Goal: Task Accomplishment & Management: Manage account settings

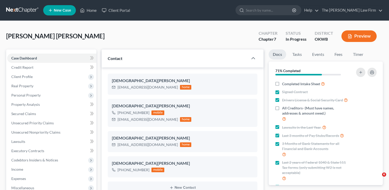
select select "4"
select select "0"
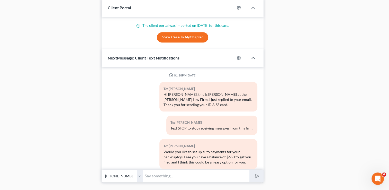
scroll to position [468, 0]
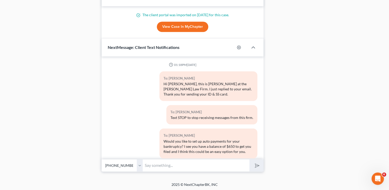
click at [182, 163] on input "text" at bounding box center [196, 165] width 107 height 13
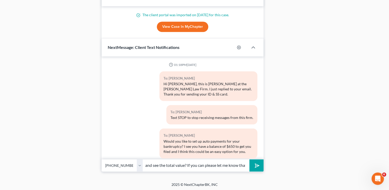
scroll to position [0, 115]
type input "Hey [PERSON_NAME], can you log in to your retirement account and see the total …"
click at [253, 163] on icon "submit" at bounding box center [255, 165] width 5 height 5
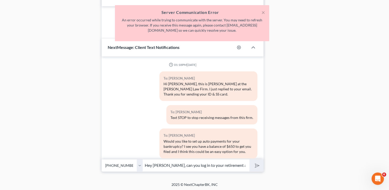
click at [142, 109] on div "To: Kristen Lunsford Holley Text STOP to stop receiving messages from this firm." at bounding box center [182, 116] width 155 height 23
drag, startPoint x: 145, startPoint y: 165, endPoint x: 243, endPoint y: 172, distance: 98.1
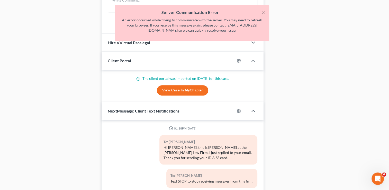
scroll to position [340, 0]
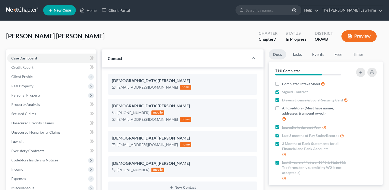
select select "4"
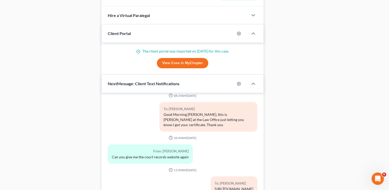
scroll to position [468, 0]
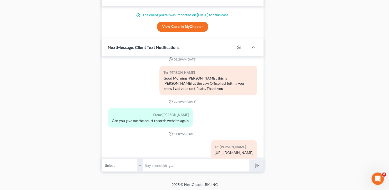
click at [178, 163] on input "text" at bounding box center [196, 165] width 107 height 13
paste input "Hey [PERSON_NAME], can you log in to your retirement account and see the total …"
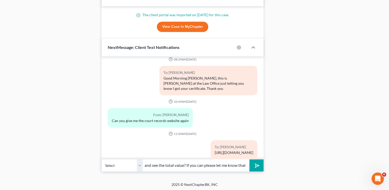
type input "Hey [PERSON_NAME], can you log in to your retirement account and see the total …"
click at [255, 163] on polygon "submit" at bounding box center [256, 165] width 6 height 6
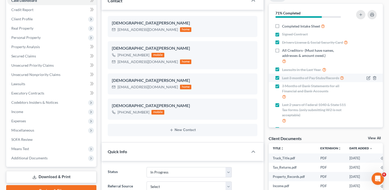
scroll to position [0, 0]
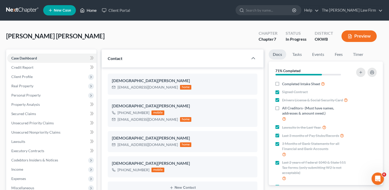
click at [93, 11] on link "Home" at bounding box center [88, 10] width 22 height 9
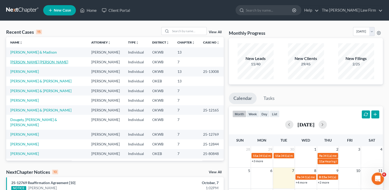
click at [31, 62] on link "[PERSON_NAME] [PERSON_NAME]" at bounding box center [39, 62] width 58 height 4
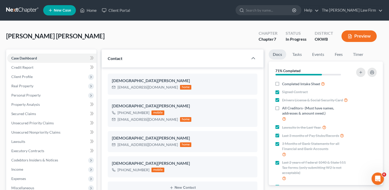
scroll to position [398, 0]
drag, startPoint x: 148, startPoint y: 112, endPoint x: 122, endPoint y: 112, distance: 25.9
click at [122, 112] on div "[PHONE_NUMBER] mobile" at bounding box center [151, 112] width 79 height 7
copy div "[PHONE_NUMBER]"
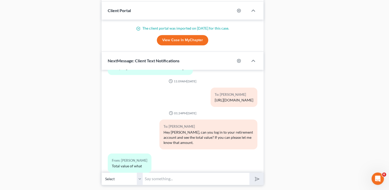
scroll to position [468, 0]
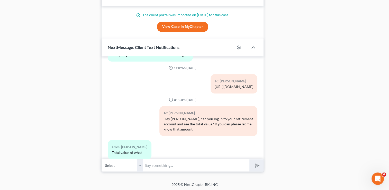
click at [190, 164] on input "text" at bounding box center [196, 165] width 107 height 13
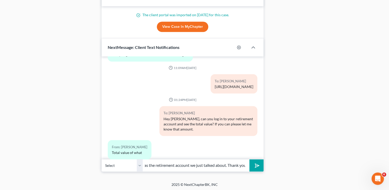
scroll to position [0, 10]
type input "It was the retirement account we just talked about. Thank you"
click at [260, 164] on button "submit" at bounding box center [256, 165] width 14 height 12
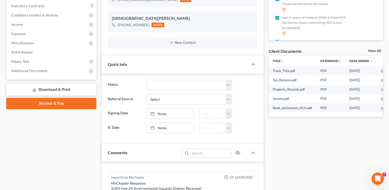
scroll to position [135, 0]
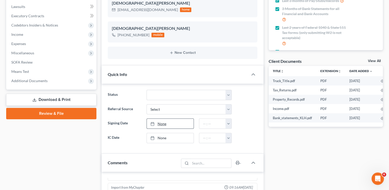
click at [161, 125] on link "None" at bounding box center [170, 123] width 47 height 10
type input "[DATE]"
click at [228, 125] on button "button" at bounding box center [228, 123] width 6 height 10
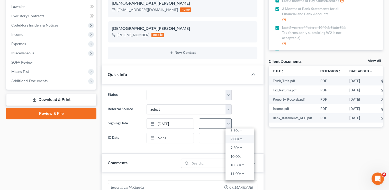
scroll to position [154, 0]
click at [244, 153] on link "10:00am" at bounding box center [239, 153] width 29 height 9
type input "10:00am"
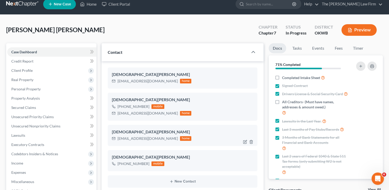
scroll to position [0, 0]
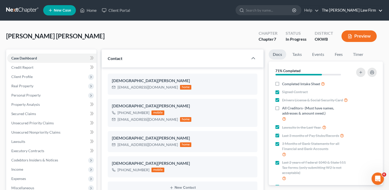
click at [380, 11] on link "The [PERSON_NAME] Law Firm" at bounding box center [350, 10] width 63 height 9
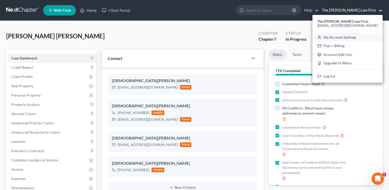
click at [370, 36] on link "My Account Settings" at bounding box center [347, 37] width 70 height 9
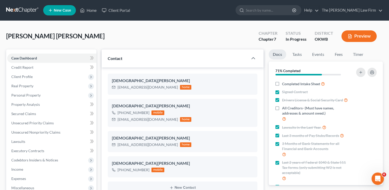
select select "23"
select select "37"
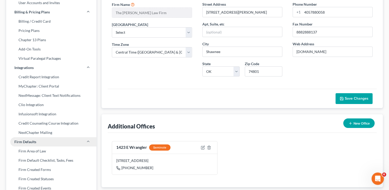
scroll to position [36, 0]
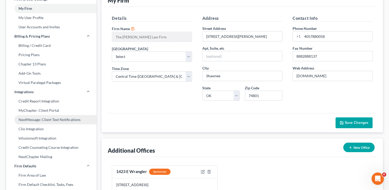
click at [51, 121] on link "NextMessage: Client Text Notifications" at bounding box center [51, 119] width 90 height 9
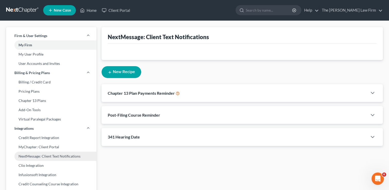
select select
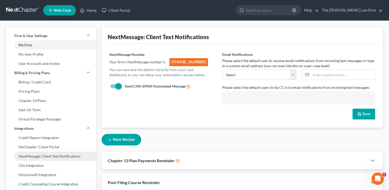
scroll to position [32, 0]
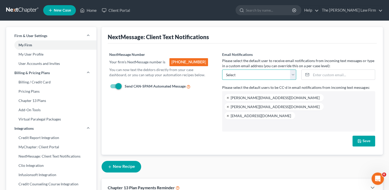
click at [294, 74] on select "[PERSON_NAME][EMAIL_ADDRESS][DOMAIN_NAME] [PERSON_NAME][EMAIL_ADDRESS][DOMAIN_N…" at bounding box center [259, 74] width 74 height 10
click at [227, 98] on link at bounding box center [227, 97] width 3 height 3
select select "23423"
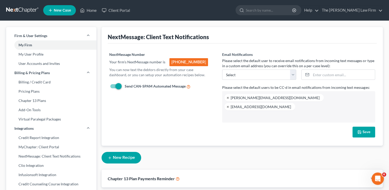
click at [362, 126] on button "Save" at bounding box center [363, 131] width 23 height 11
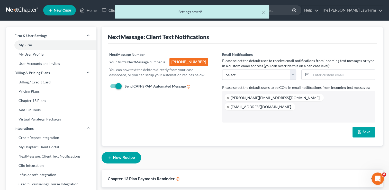
click at [129, 152] on button "New Recipe" at bounding box center [121, 158] width 40 height 12
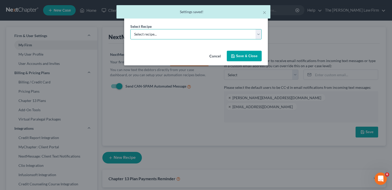
click at [259, 35] on select "Select recipe... New Recipe Post-Filing Course Reminder Documents Reminder Chap…" at bounding box center [195, 34] width 131 height 10
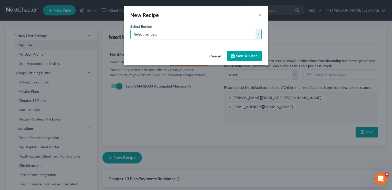
select select "0"
click at [130, 29] on select "Select recipe... New Recipe Post-Filing Course Reminder Documents Reminder Chap…" at bounding box center [195, 34] width 131 height 10
click at [244, 56] on button "Save & Close" at bounding box center [244, 56] width 35 height 11
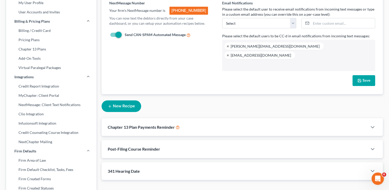
scroll to position [128, 0]
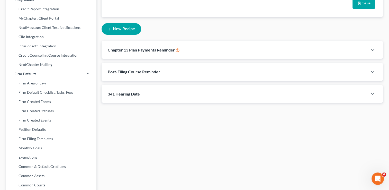
select select "1"
select select "st-1"
select select "2"
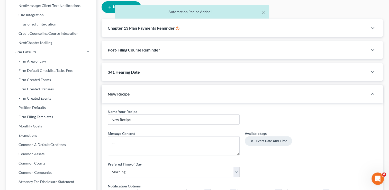
scroll to position [180, 0]
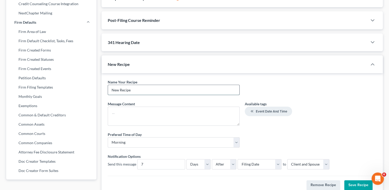
click at [190, 85] on input "New Recipe" at bounding box center [173, 90] width 131 height 10
drag, startPoint x: 139, startPoint y: 80, endPoint x: 91, endPoint y: 82, distance: 48.1
click at [87, 80] on div "Firm & User Settings My Firm My User Profile User Accounts and Invites Billing …" at bounding box center [194, 23] width 381 height 353
paste input "Signing Dat"
type input "Signing Date"
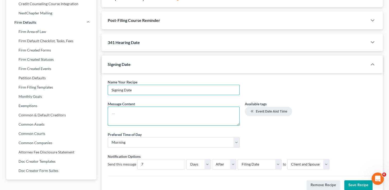
click at [131, 109] on textarea at bounding box center [174, 115] width 132 height 19
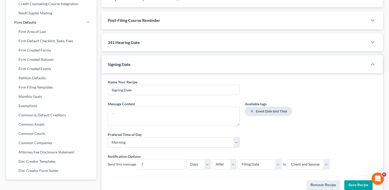
click at [261, 106] on button "Event Date and Time" at bounding box center [267, 111] width 47 height 10
type textarea "<event-date-time>"
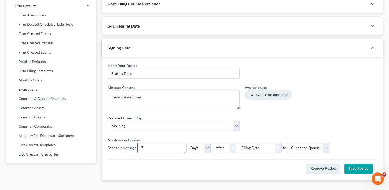
click at [155, 143] on input "7" at bounding box center [160, 148] width 47 height 10
drag, startPoint x: 149, startPoint y: 139, endPoint x: 121, endPoint y: 142, distance: 28.1
click at [121, 142] on div "Send this message 7" at bounding box center [146, 147] width 77 height 10
type input "1"
click at [206, 142] on select "Days Weeks" at bounding box center [198, 147] width 24 height 10
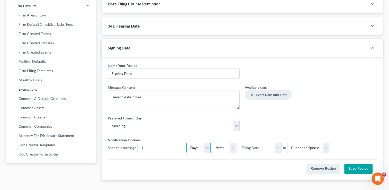
click at [206, 142] on select "Days Weeks" at bounding box center [198, 147] width 24 height 10
click at [232, 142] on select "Before After" at bounding box center [224, 147] width 24 height 10
select select "0"
click at [212, 142] on select "Before After" at bounding box center [224, 147] width 24 height 10
click at [277, 142] on select "Select Filing Date Confirmation Date 341 Hearing Signing Date IC Date" at bounding box center [259, 147] width 44 height 10
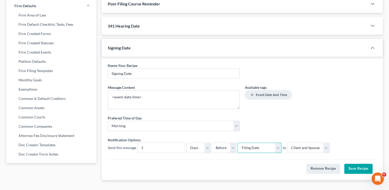
select select "fc-10402"
click at [237, 142] on select "Select Filing Date Confirmation Date 341 Hearing Signing Date IC Date" at bounding box center [259, 147] width 44 height 10
click at [355, 163] on button "Save Recipe" at bounding box center [358, 168] width 28 height 10
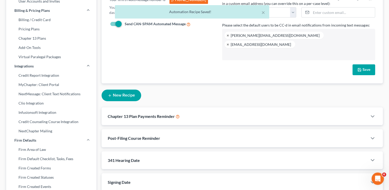
scroll to position [0, 0]
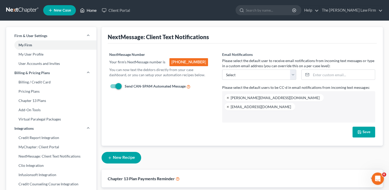
click at [87, 12] on link "Home" at bounding box center [88, 10] width 22 height 9
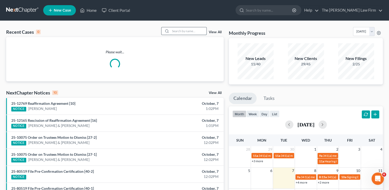
click at [183, 31] on input "search" at bounding box center [188, 30] width 36 height 7
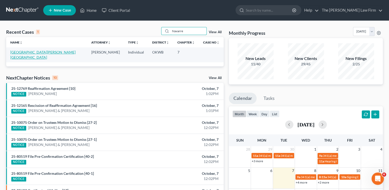
type input "Navarre"
click at [24, 53] on link "[GEOGRAPHIC_DATA][PERSON_NAME][GEOGRAPHIC_DATA]" at bounding box center [42, 55] width 65 height 10
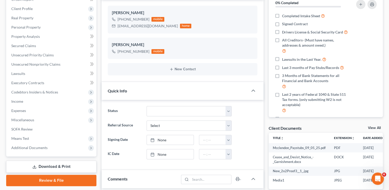
scroll to position [77, 0]
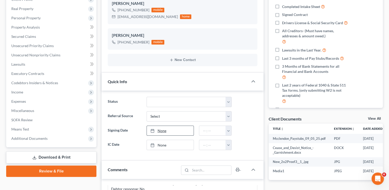
click at [160, 131] on link "None" at bounding box center [170, 131] width 47 height 10
type input "[DATE]"
click at [228, 129] on button "button" at bounding box center [228, 131] width 6 height 10
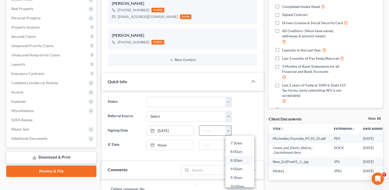
scroll to position [154, 0]
click at [235, 160] on link "10:00am" at bounding box center [239, 160] width 29 height 9
type input "10:00am"
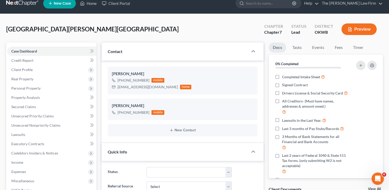
scroll to position [0, 0]
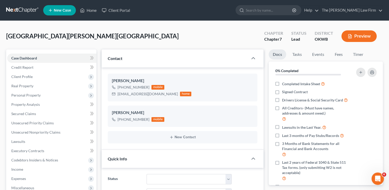
click at [178, 30] on div "[GEOGRAPHIC_DATA][PERSON_NAME][GEOGRAPHIC_DATA] Upgraded Chapter Chapter 7 Stat…" at bounding box center [194, 38] width 376 height 22
click at [90, 12] on link "Home" at bounding box center [88, 10] width 22 height 9
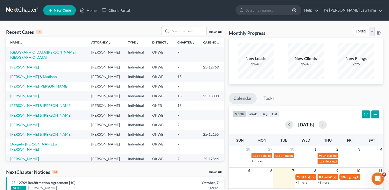
click at [27, 52] on link "[GEOGRAPHIC_DATA][PERSON_NAME][GEOGRAPHIC_DATA]" at bounding box center [42, 55] width 65 height 10
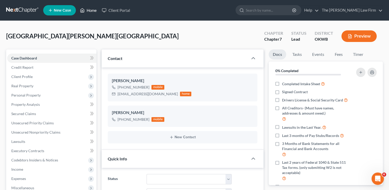
click at [91, 12] on link "Home" at bounding box center [88, 10] width 22 height 9
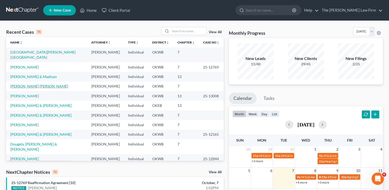
click at [40, 84] on link "[PERSON_NAME] [PERSON_NAME]" at bounding box center [39, 86] width 58 height 4
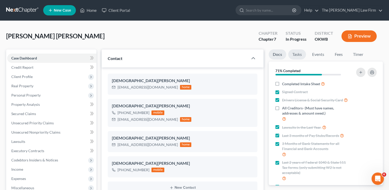
click at [294, 55] on link "Tasks" at bounding box center [297, 54] width 18 height 10
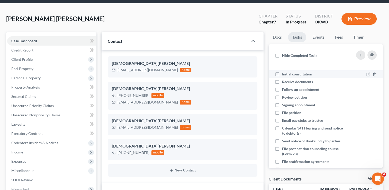
scroll to position [51, 0]
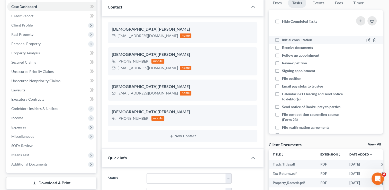
click at [282, 40] on label "Initial consultation" at bounding box center [299, 39] width 34 height 5
click at [284, 40] on input "Initial consultation" at bounding box center [285, 38] width 3 height 3
checkbox input "true"
click at [282, 48] on label "Receive documents" at bounding box center [299, 47] width 35 height 5
click at [284, 48] on input "Receive documents" at bounding box center [285, 46] width 3 height 3
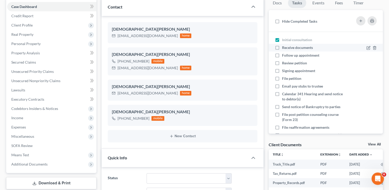
checkbox input "true"
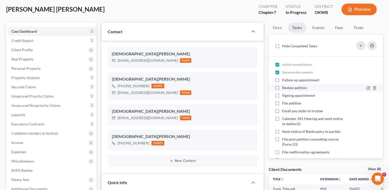
scroll to position [0, 0]
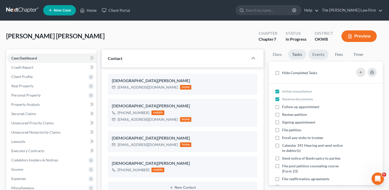
click at [322, 56] on link "Events" at bounding box center [318, 54] width 20 height 10
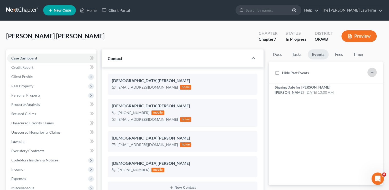
click at [370, 73] on icon "button" at bounding box center [372, 72] width 4 height 4
select select "Days"
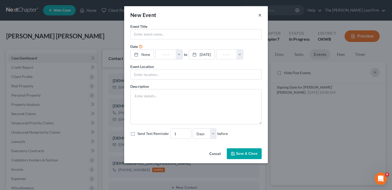
click at [259, 16] on button "×" at bounding box center [260, 15] width 4 height 6
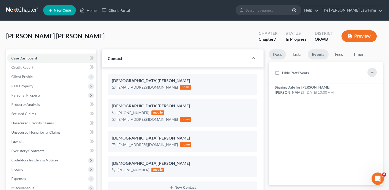
click at [278, 54] on link "Docs" at bounding box center [276, 54] width 17 height 10
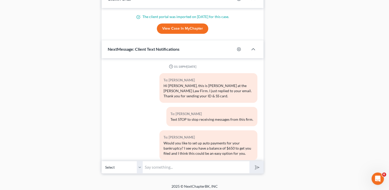
scroll to position [468, 0]
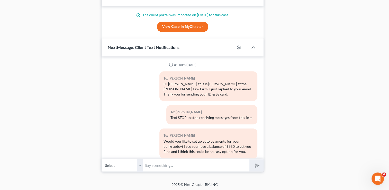
click at [165, 165] on input "text" at bounding box center [196, 165] width 107 height 13
paste input "Shawnee - [STREET_ADDRESS][PERSON_NAME]"
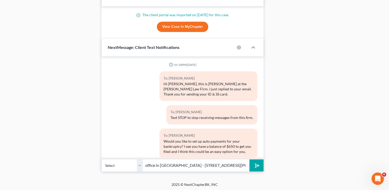
click at [177, 165] on input "Our office in [GEOGRAPHIC_DATA] - [STREET_ADDRESS][PERSON_NAME]" at bounding box center [196, 165] width 107 height 13
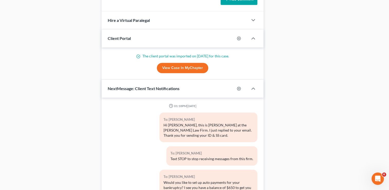
scroll to position [468, 0]
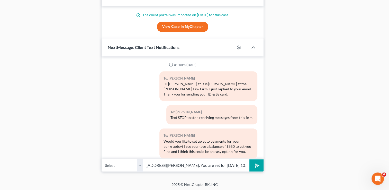
type input "Our office in [GEOGRAPHIC_DATA] is located at - [STREET_ADDRESS][PERSON_NAME]. …"
click at [260, 166] on button "submit" at bounding box center [256, 165] width 14 height 12
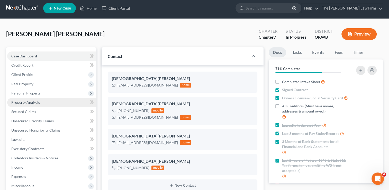
scroll to position [0, 0]
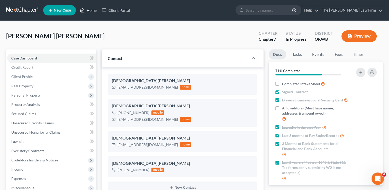
drag, startPoint x: 92, startPoint y: 13, endPoint x: 98, endPoint y: 24, distance: 12.8
click at [92, 13] on link "Home" at bounding box center [88, 10] width 22 height 9
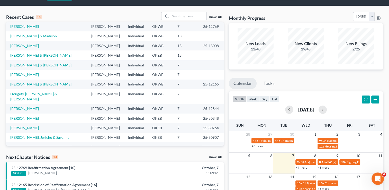
scroll to position [77, 0]
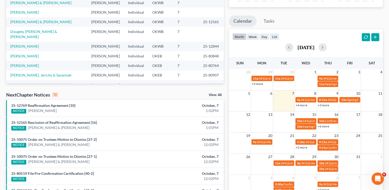
click at [215, 95] on link "View All" at bounding box center [215, 95] width 13 height 4
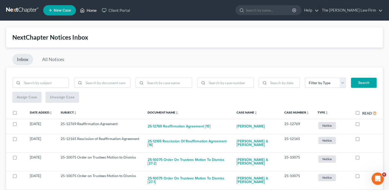
click at [88, 12] on link "Home" at bounding box center [88, 10] width 22 height 9
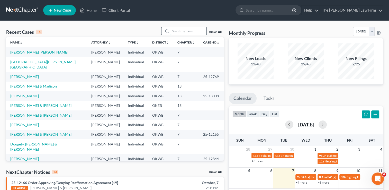
click at [198, 30] on input "search" at bounding box center [188, 30] width 36 height 7
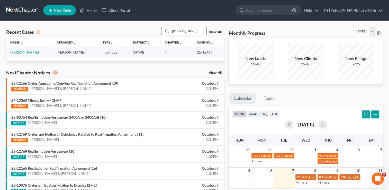
type input "[PERSON_NAME]"
click at [20, 53] on link "[PERSON_NAME]" at bounding box center [24, 52] width 29 height 4
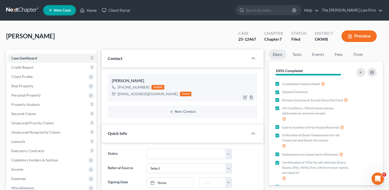
scroll to position [242, 0]
drag, startPoint x: 158, startPoint y: 95, endPoint x: 118, endPoint y: 96, distance: 40.6
click at [118, 96] on div "[EMAIL_ADDRESS][DOMAIN_NAME] home" at bounding box center [151, 93] width 79 height 7
copy div "[EMAIL_ADDRESS][DOMAIN_NAME]"
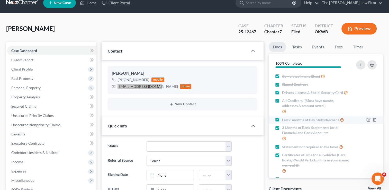
scroll to position [0, 0]
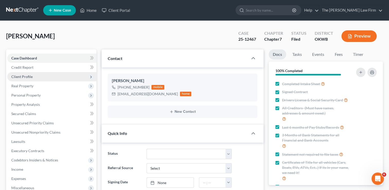
click at [30, 76] on span "Client Profile" at bounding box center [21, 76] width 21 height 4
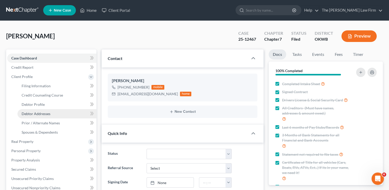
click at [54, 112] on link "Debtor Addresses" at bounding box center [56, 113] width 79 height 9
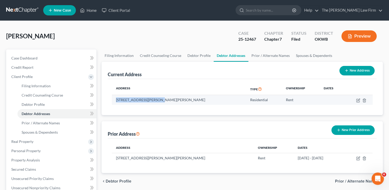
drag, startPoint x: 156, startPoint y: 100, endPoint x: 115, endPoint y: 102, distance: 40.9
click at [112, 101] on td "[STREET_ADDRESS][PERSON_NAME][PERSON_NAME]" at bounding box center [179, 100] width 134 height 10
drag, startPoint x: 115, startPoint y: 102, endPoint x: 122, endPoint y: 101, distance: 7.3
copy td "43 Father [PERSON_NAME] Dr,"
click at [357, 102] on icon "button" at bounding box center [358, 100] width 4 height 4
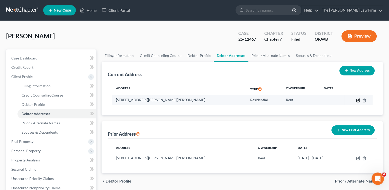
select select "37"
select select "0"
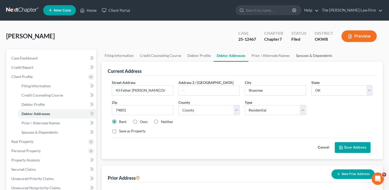
click at [310, 55] on link "Spouses & Dependents" at bounding box center [314, 55] width 42 height 12
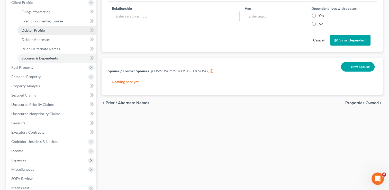
scroll to position [77, 0]
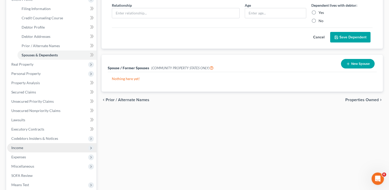
click at [59, 148] on span "Income" at bounding box center [51, 147] width 89 height 9
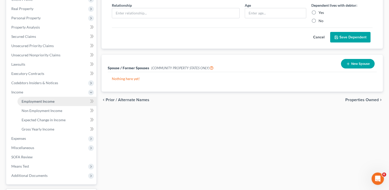
click at [65, 103] on link "Employment Income" at bounding box center [56, 101] width 79 height 9
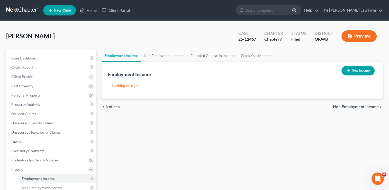
click at [163, 53] on link "Non Employment Income" at bounding box center [163, 55] width 47 height 12
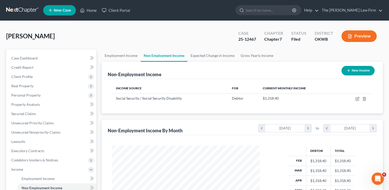
scroll to position [91, 158]
click at [23, 96] on span "Personal Property" at bounding box center [25, 95] width 29 height 4
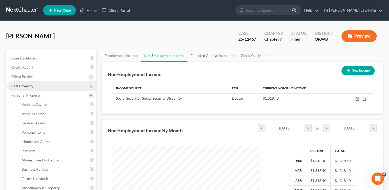
click at [33, 85] on span "Real Property" at bounding box center [51, 85] width 89 height 9
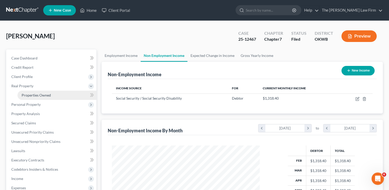
click at [41, 97] on link "Properties Owned" at bounding box center [56, 94] width 79 height 9
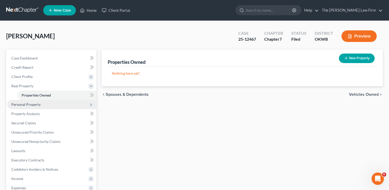
click at [49, 103] on span "Personal Property" at bounding box center [51, 104] width 89 height 9
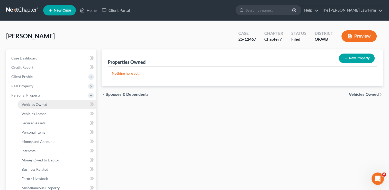
click at [50, 103] on link "Vehicles Owned" at bounding box center [56, 104] width 79 height 9
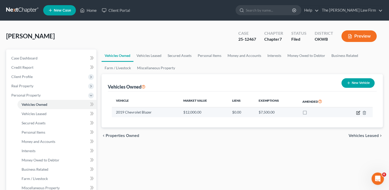
click at [357, 112] on icon "button" at bounding box center [358, 112] width 4 height 4
select select "0"
select select "7"
select select "3"
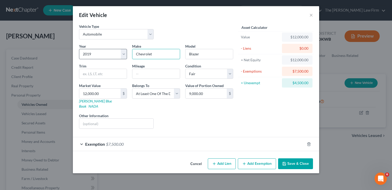
drag, startPoint x: 126, startPoint y: 53, endPoint x: 114, endPoint y: 54, distance: 11.4
click at [114, 54] on div "Year Select 2026 2025 2024 2023 2022 2021 2020 2019 2018 2017 2016 2015 2014 20…" at bounding box center [156, 87] width 159 height 89
click at [292, 158] on button "Save & Close" at bounding box center [295, 163] width 35 height 11
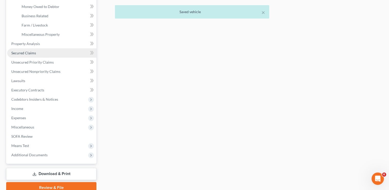
scroll to position [154, 0]
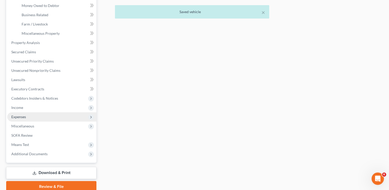
click at [48, 118] on span "Expenses" at bounding box center [51, 116] width 89 height 9
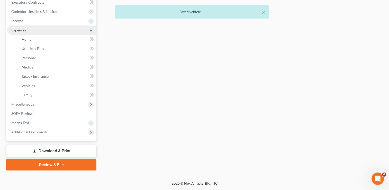
scroll to position [148, 0]
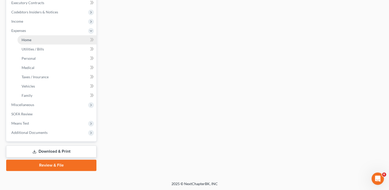
click at [56, 38] on link "Home" at bounding box center [56, 39] width 79 height 9
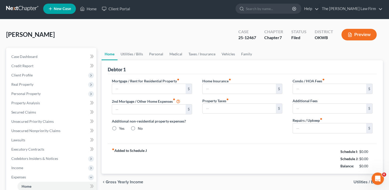
type input "350.00"
type input "0.00"
radio input "true"
type input "0.00"
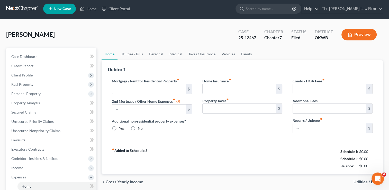
type input "0.00"
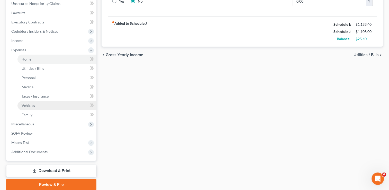
click at [55, 105] on link "Vehicles" at bounding box center [56, 105] width 79 height 9
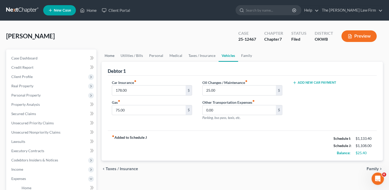
click at [107, 56] on link "Home" at bounding box center [109, 55] width 16 height 12
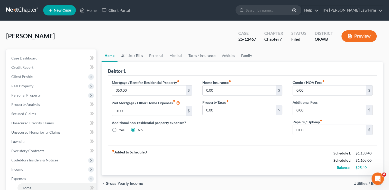
click at [125, 55] on link "Utilities / Bills" at bounding box center [131, 55] width 29 height 12
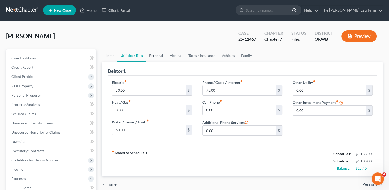
click at [153, 56] on link "Personal" at bounding box center [156, 55] width 20 height 12
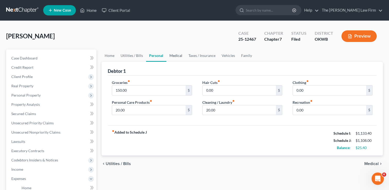
click at [178, 58] on link "Medical" at bounding box center [175, 55] width 19 height 12
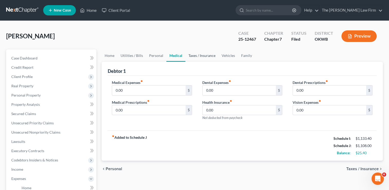
click at [204, 55] on link "Taxes / Insurance" at bounding box center [201, 55] width 33 height 12
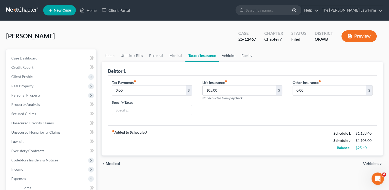
click at [226, 55] on link "Vehicles" at bounding box center [229, 55] width 20 height 12
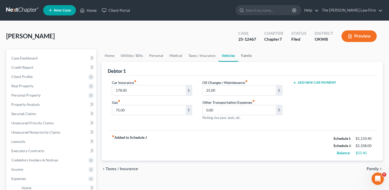
click at [246, 55] on link "Family" at bounding box center [246, 55] width 17 height 12
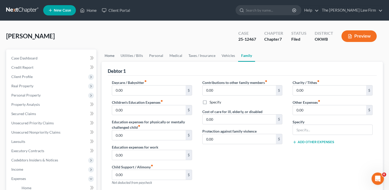
click at [109, 53] on link "Home" at bounding box center [109, 55] width 16 height 12
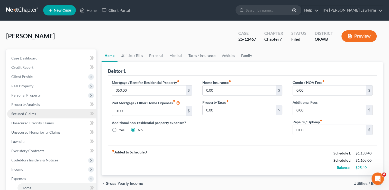
click at [42, 114] on link "Secured Claims" at bounding box center [51, 113] width 89 height 9
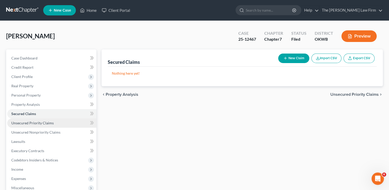
click at [46, 123] on span "Unsecured Priority Claims" at bounding box center [32, 122] width 42 height 4
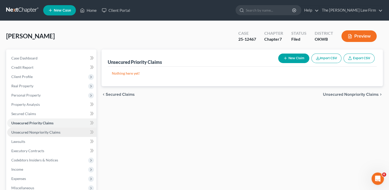
click at [48, 133] on span "Unsecured Nonpriority Claims" at bounding box center [35, 132] width 49 height 4
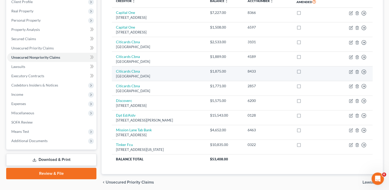
scroll to position [94, 0]
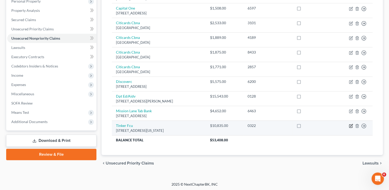
click at [351, 124] on icon "button" at bounding box center [350, 126] width 4 height 4
select select "37"
select select "2"
select select "0"
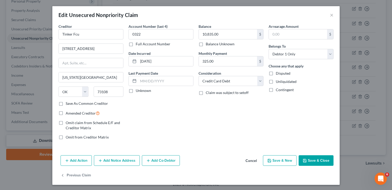
click at [314, 162] on button "Save & Close" at bounding box center [316, 160] width 35 height 11
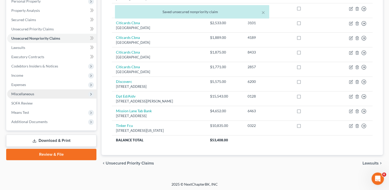
scroll to position [0, 0]
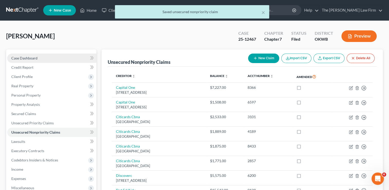
click at [39, 60] on link "Case Dashboard" at bounding box center [51, 57] width 89 height 9
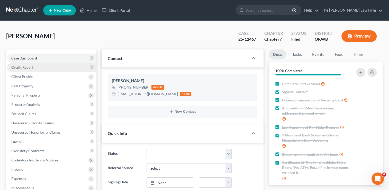
scroll to position [242, 0]
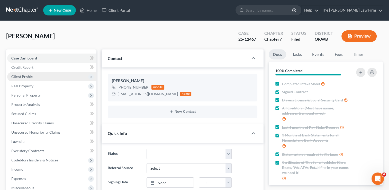
click at [43, 75] on span "Client Profile" at bounding box center [51, 76] width 89 height 9
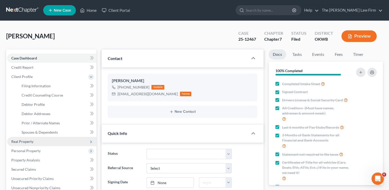
click at [40, 141] on span "Real Property" at bounding box center [51, 141] width 89 height 9
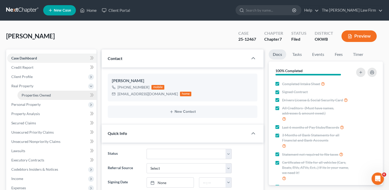
click at [50, 94] on link "Properties Owned" at bounding box center [56, 94] width 79 height 9
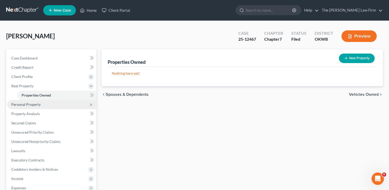
click at [49, 105] on span "Personal Property" at bounding box center [51, 104] width 89 height 9
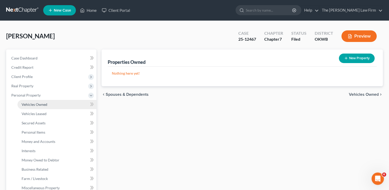
scroll to position [26, 0]
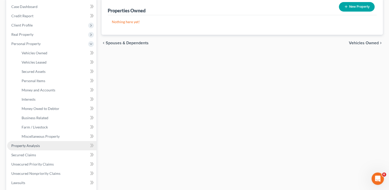
click at [45, 146] on link "Property Analysis" at bounding box center [51, 145] width 89 height 9
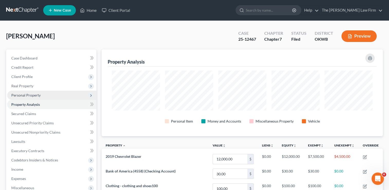
click at [52, 93] on span "Personal Property" at bounding box center [51, 94] width 89 height 9
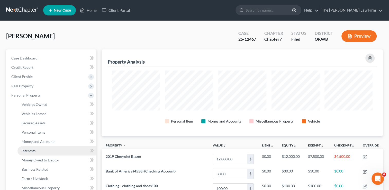
click at [60, 151] on link "Interests" at bounding box center [56, 150] width 79 height 9
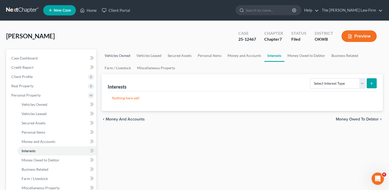
click at [126, 53] on link "Vehicles Owned" at bounding box center [117, 55] width 32 height 12
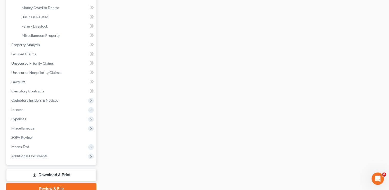
scroll to position [154, 0]
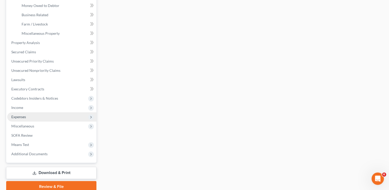
click at [40, 116] on span "Expenses" at bounding box center [51, 116] width 89 height 9
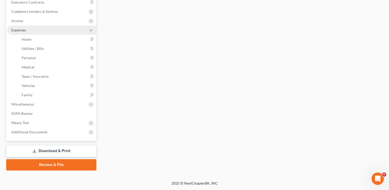
scroll to position [148, 0]
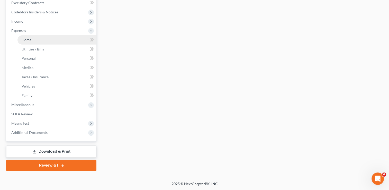
click at [63, 41] on link "Home" at bounding box center [56, 39] width 79 height 9
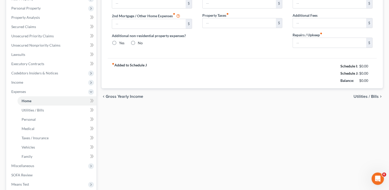
scroll to position [26, 0]
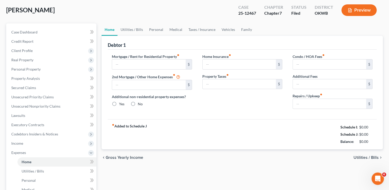
type input "350.00"
type input "0.00"
radio input "true"
type input "0.00"
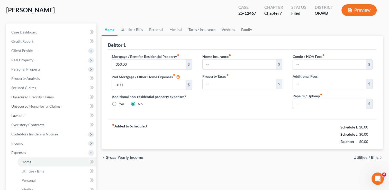
type input "0.00"
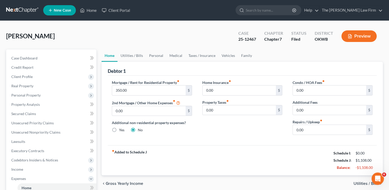
scroll to position [0, 0]
click at [126, 56] on link "Utilities / Bills" at bounding box center [131, 55] width 29 height 12
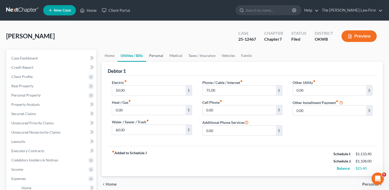
click at [155, 56] on link "Personal" at bounding box center [156, 55] width 20 height 12
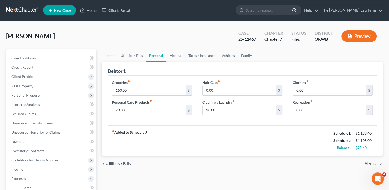
click at [230, 55] on link "Vehicles" at bounding box center [228, 55] width 20 height 12
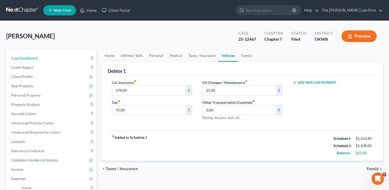
drag, startPoint x: 26, startPoint y: 60, endPoint x: 157, endPoint y: 36, distance: 133.6
click at [26, 60] on span "Case Dashboard" at bounding box center [24, 58] width 26 height 4
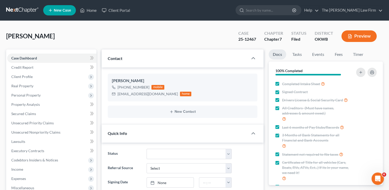
scroll to position [242, 0]
drag, startPoint x: 159, startPoint y: 95, endPoint x: 119, endPoint y: 95, distance: 40.1
click at [116, 94] on div "[EMAIL_ADDRESS][DOMAIN_NAME] home" at bounding box center [151, 93] width 79 height 7
copy div "[EMAIL_ADDRESS][DOMAIN_NAME]"
click at [157, 33] on div "[PERSON_NAME] Upgraded Case 25-12467 Chapter Chapter 7 Status Filed District [G…" at bounding box center [194, 38] width 376 height 22
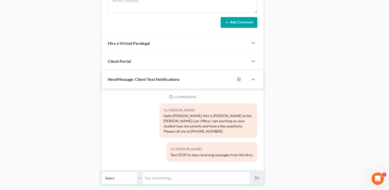
scroll to position [336, 0]
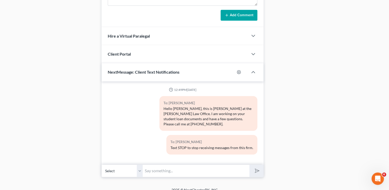
click at [175, 164] on input "text" at bounding box center [196, 170] width 107 height 13
click at [198, 165] on input "text" at bounding box center [196, 170] width 107 height 13
click at [167, 167] on input "text" at bounding box center [196, 170] width 107 height 13
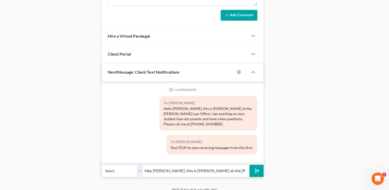
drag, startPoint x: 241, startPoint y: 163, endPoint x: 235, endPoint y: 164, distance: 6.2
click at [241, 164] on input "Hey [PERSON_NAME], this is [PERSON_NAME] at the [PERSON_NAME] Law Firm. I left …" at bounding box center [196, 170] width 107 height 13
click at [244, 164] on input "Hey [PERSON_NAME], this is [PERSON_NAME] at the [PERSON_NAME] Law Firm. I left …" at bounding box center [196, 170] width 107 height 13
type input "Hey [PERSON_NAME], this is [PERSON_NAME] at the [PERSON_NAME] Law Firm. I left …"
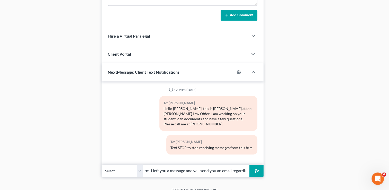
click at [255, 167] on polygon "submit" at bounding box center [256, 170] width 6 height 6
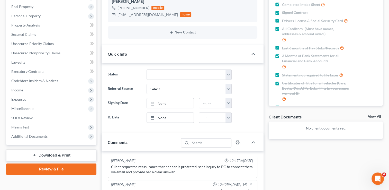
scroll to position [0, 0]
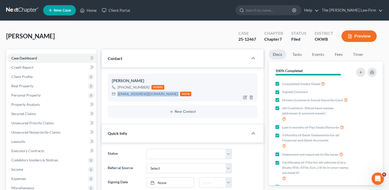
drag, startPoint x: 159, startPoint y: 94, endPoint x: 131, endPoint y: 93, distance: 28.0
click at [115, 93] on div "[EMAIL_ADDRESS][DOMAIN_NAME] home" at bounding box center [151, 93] width 79 height 7
copy div "[EMAIL_ADDRESS][DOMAIN_NAME]"
click at [88, 11] on link "Home" at bounding box center [88, 10] width 22 height 9
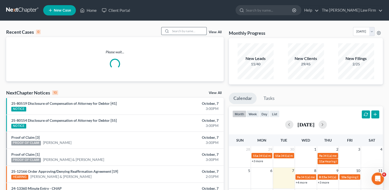
click at [180, 32] on input "search" at bounding box center [188, 30] width 36 height 7
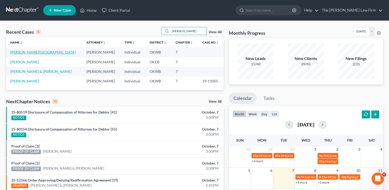
type input "[PERSON_NAME]"
click at [28, 52] on link "[PERSON_NAME][GEOGRAPHIC_DATA]" at bounding box center [42, 52] width 65 height 4
select select "6"
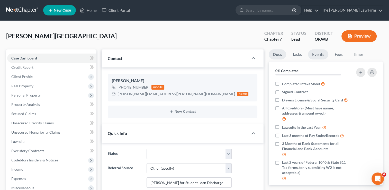
click at [319, 56] on link "Events" at bounding box center [318, 54] width 20 height 10
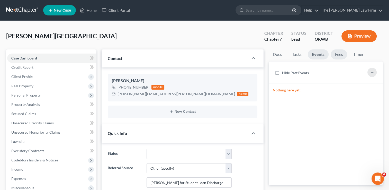
click at [341, 55] on link "Fees" at bounding box center [338, 54] width 16 height 10
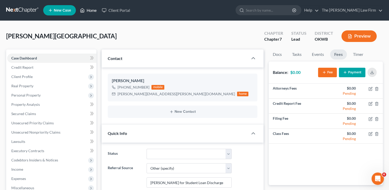
click at [93, 8] on link "Home" at bounding box center [88, 10] width 22 height 9
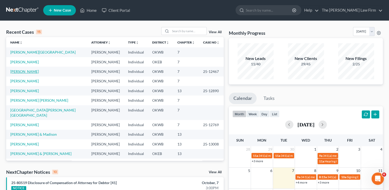
click at [28, 72] on link "[PERSON_NAME]" at bounding box center [24, 71] width 29 height 4
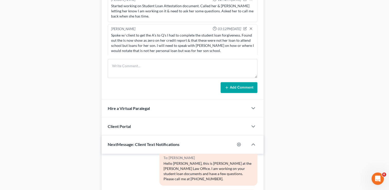
scroll to position [231, 0]
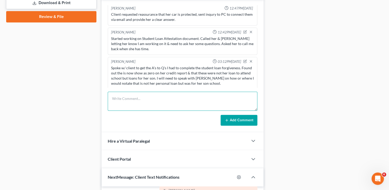
click at [135, 100] on textarea at bounding box center [182, 100] width 149 height 19
click at [178, 97] on textarea "Tried to contact client for" at bounding box center [182, 100] width 149 height 19
type textarea "Tried to contact client for her to get the NSLDS file as I am 71% complete with…"
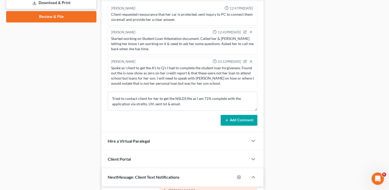
click at [239, 120] on button "Add Comment" at bounding box center [238, 120] width 37 height 11
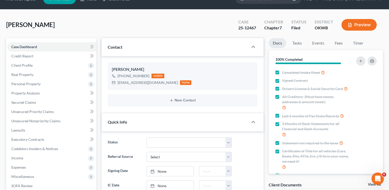
scroll to position [0, 0]
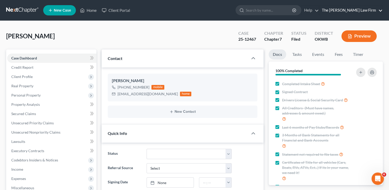
click at [380, 10] on link "The [PERSON_NAME] Law Firm" at bounding box center [350, 10] width 63 height 9
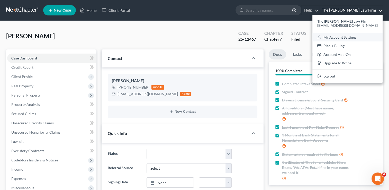
click at [370, 36] on link "My Account Settings" at bounding box center [347, 37] width 70 height 9
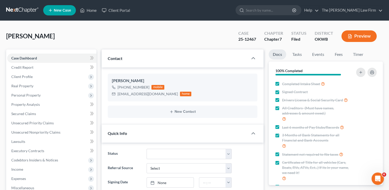
select select "65"
select select "23"
select select "37"
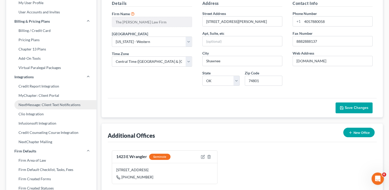
click at [68, 101] on link "NextMessage: Client Text Notifications" at bounding box center [51, 104] width 90 height 9
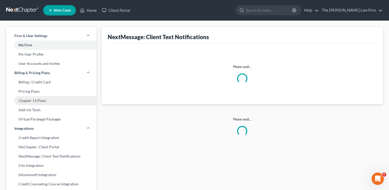
click at [68, 103] on link "Chapter 13 Plans" at bounding box center [51, 100] width 90 height 9
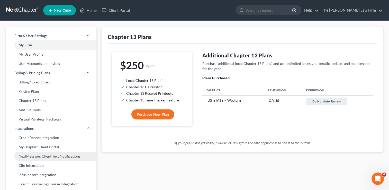
click at [61, 157] on link "NextMessage: Client Text Notifications" at bounding box center [51, 155] width 90 height 9
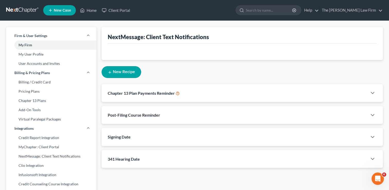
select select
select select "23423"
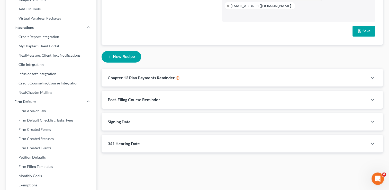
scroll to position [128, 0]
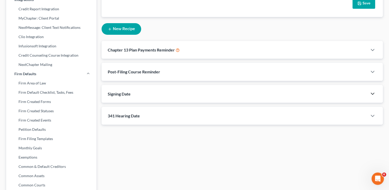
click at [371, 90] on icon "button" at bounding box center [372, 93] width 6 height 6
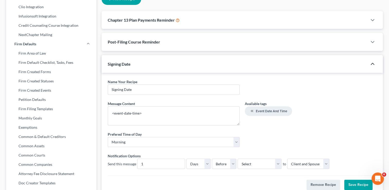
scroll to position [103, 0]
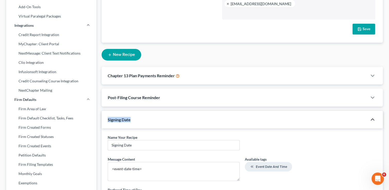
drag, startPoint x: 134, startPoint y: 110, endPoint x: 108, endPoint y: 110, distance: 25.7
click at [108, 110] on div "Signing Date" at bounding box center [234, 119] width 266 height 18
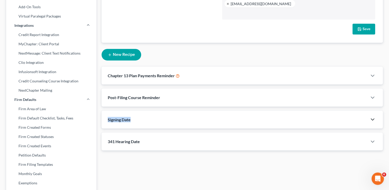
copy span "Signing Date"
click at [140, 176] on div "Case Type: Bankruptcy Bankruptcy NextMessage: Client Text Notifications NextMes…" at bounding box center [242, 93] width 286 height 338
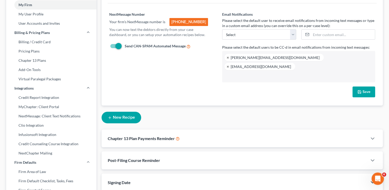
scroll to position [0, 0]
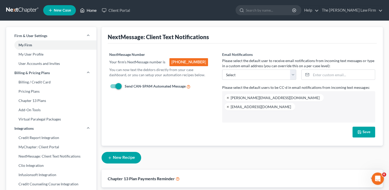
click at [88, 11] on link "Home" at bounding box center [88, 10] width 22 height 9
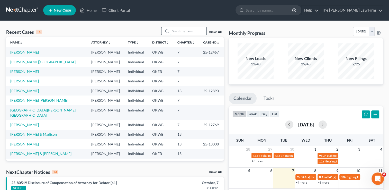
click at [194, 29] on input "search" at bounding box center [188, 30] width 36 height 7
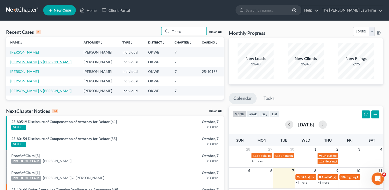
type input "Young"
click at [45, 62] on link "[PERSON_NAME] & [PERSON_NAME]" at bounding box center [40, 62] width 61 height 4
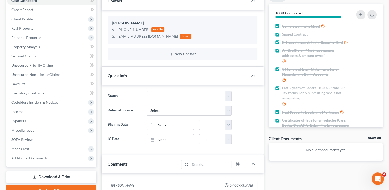
scroll to position [77, 0]
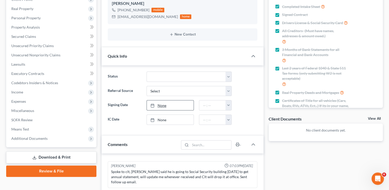
type input "[DATE]"
click at [166, 105] on link "None" at bounding box center [170, 105] width 47 height 10
click at [221, 102] on input "text" at bounding box center [212, 105] width 26 height 10
click at [229, 105] on button "button" at bounding box center [228, 105] width 6 height 10
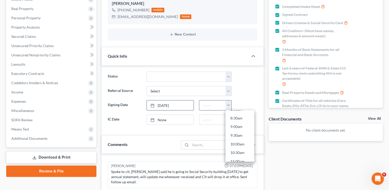
scroll to position [154, 0]
click at [240, 134] on link "10:00am" at bounding box center [239, 134] width 29 height 9
type input "10:00am"
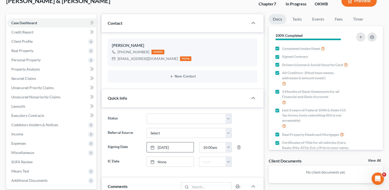
scroll to position [0, 0]
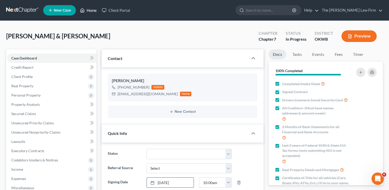
click at [90, 12] on link "Home" at bounding box center [88, 10] width 22 height 9
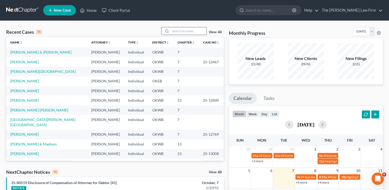
click at [184, 33] on input "search" at bounding box center [188, 30] width 36 height 7
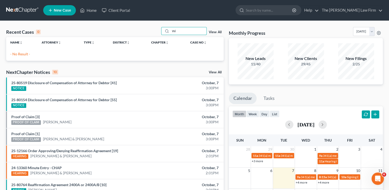
type input "W"
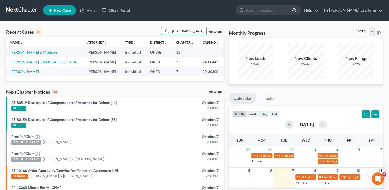
type input "[GEOGRAPHIC_DATA]"
click at [32, 51] on link "[PERSON_NAME] & Madison" at bounding box center [33, 52] width 46 height 4
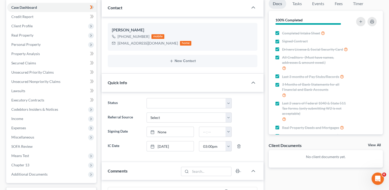
scroll to position [51, 0]
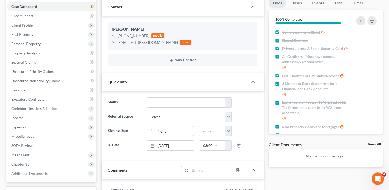
click at [158, 131] on link "None" at bounding box center [170, 131] width 47 height 10
type input "[DATE]"
click at [220, 130] on input "text" at bounding box center [212, 131] width 26 height 10
click at [230, 132] on button "button" at bounding box center [228, 131] width 6 height 10
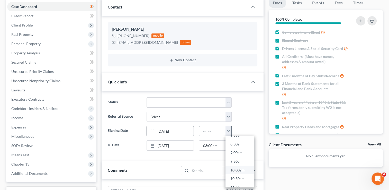
scroll to position [154, 0]
click at [233, 178] on link "11:00am" at bounding box center [239, 177] width 29 height 9
type input "11:00am"
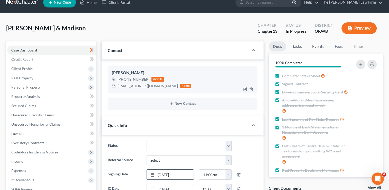
scroll to position [0, 0]
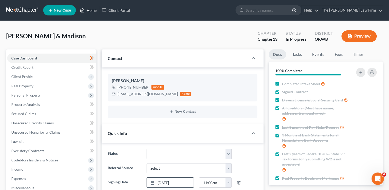
click at [93, 11] on link "Home" at bounding box center [88, 10] width 22 height 9
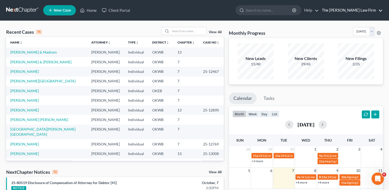
click at [378, 11] on link "The [PERSON_NAME] Law Firm" at bounding box center [350, 10] width 63 height 9
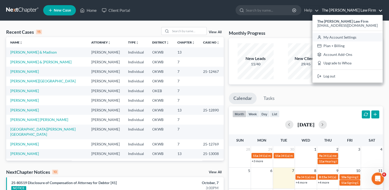
click at [368, 39] on link "My Account Settings" at bounding box center [347, 37] width 70 height 9
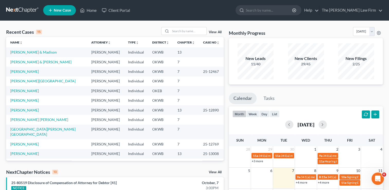
select select "65"
select select "23"
select select "37"
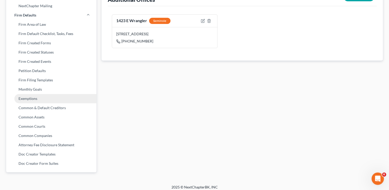
scroll to position [114, 0]
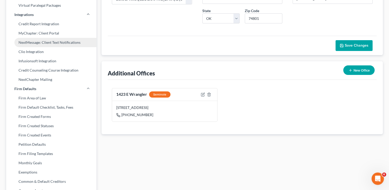
click at [61, 43] on link "NextMessage: Client Text Notifications" at bounding box center [51, 42] width 90 height 9
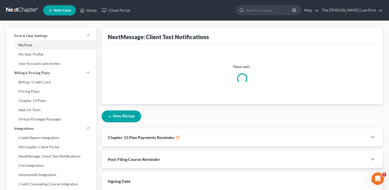
select select
select select "23423"
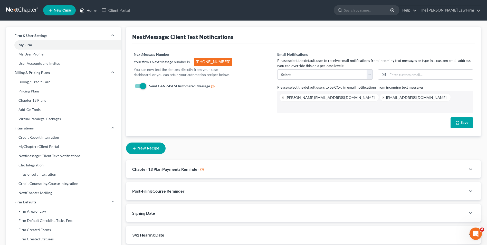
click at [96, 9] on link "Home" at bounding box center [88, 10] width 22 height 9
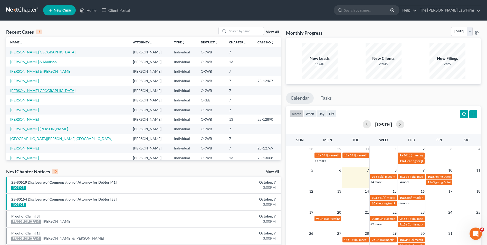
click at [33, 91] on link "[PERSON_NAME][GEOGRAPHIC_DATA]" at bounding box center [42, 90] width 65 height 4
select select "6"
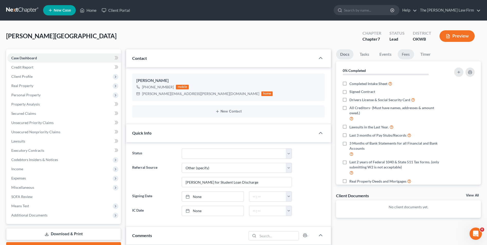
click at [388, 54] on link "Fees" at bounding box center [406, 54] width 16 height 10
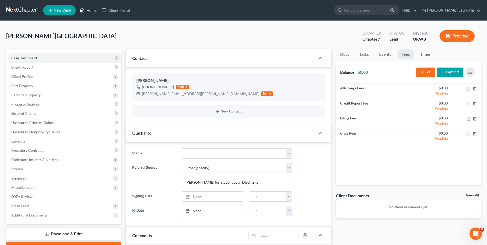
click at [94, 12] on link "Home" at bounding box center [88, 10] width 22 height 9
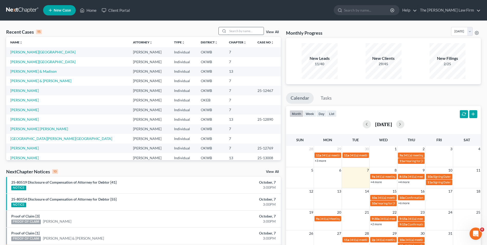
click at [249, 30] on input "search" at bounding box center [246, 30] width 36 height 7
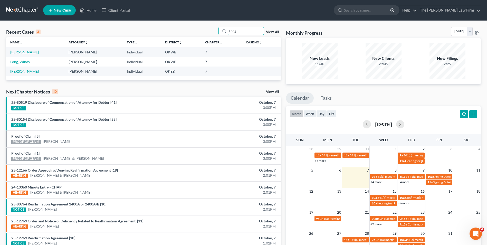
type input "Long"
click at [20, 53] on link "[PERSON_NAME]" at bounding box center [24, 52] width 29 height 4
select select "2"
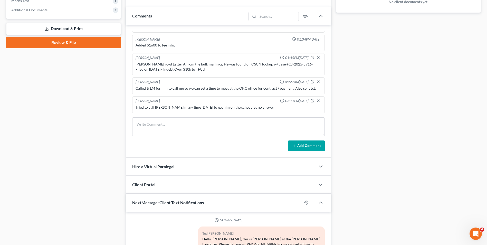
scroll to position [205, 0]
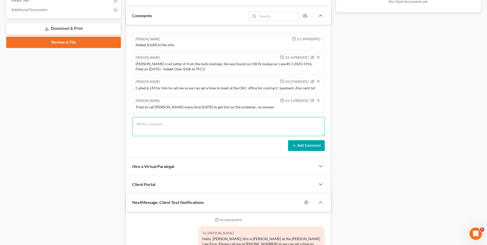
click at [229, 125] on textarea at bounding box center [228, 126] width 193 height 19
type textarea "LM for [PERSON_NAME] to call me so we can get him moving forward."
drag, startPoint x: 314, startPoint y: 143, endPoint x: 340, endPoint y: 172, distance: 38.5
click at [314, 143] on button "Add Comment" at bounding box center [306, 145] width 37 height 11
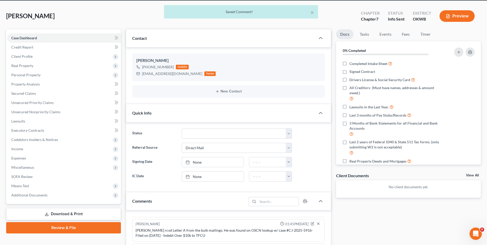
scroll to position [0, 0]
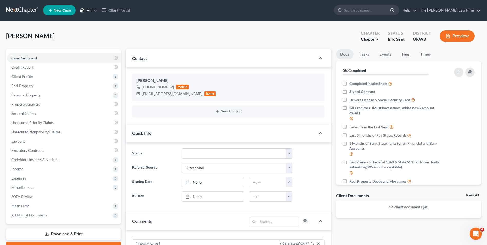
click at [92, 8] on link "Home" at bounding box center [88, 10] width 22 height 9
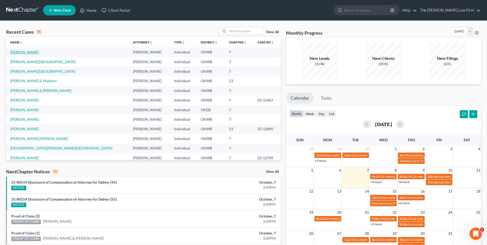
click at [18, 52] on link "[PERSON_NAME]" at bounding box center [24, 52] width 29 height 4
select select "2"
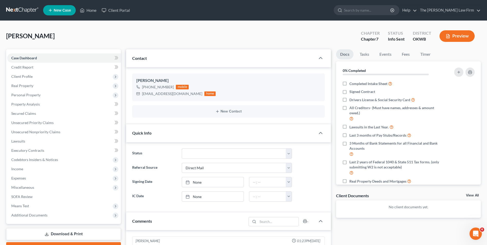
scroll to position [39, 0]
click at [388, 10] on link "The [PERSON_NAME] Law Firm" at bounding box center [449, 10] width 63 height 9
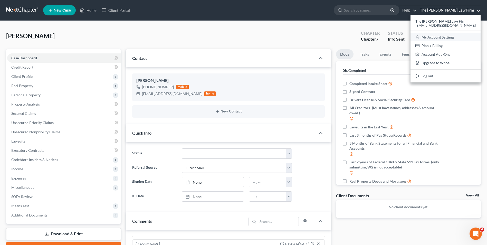
click at [388, 35] on link "My Account Settings" at bounding box center [446, 37] width 70 height 9
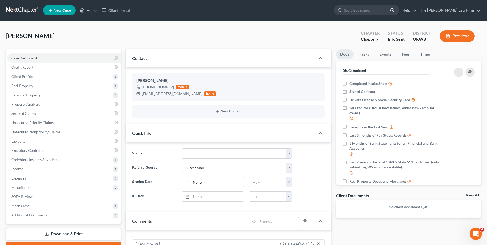
select select "65"
select select "23"
select select "37"
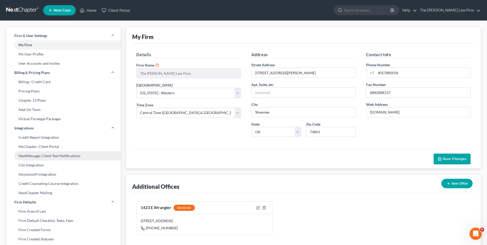
click at [38, 155] on link "NextMessage: Client Text Notifications" at bounding box center [63, 155] width 115 height 9
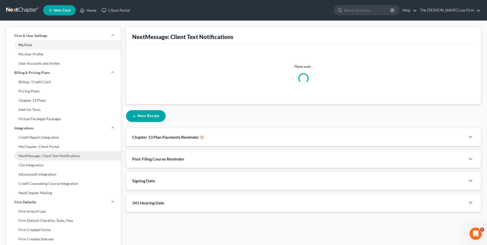
select select
select select "23423"
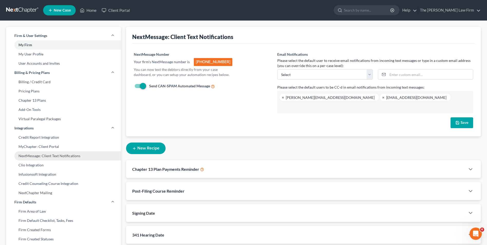
scroll to position [32, 0]
click at [137, 148] on button "New Recipe" at bounding box center [146, 149] width 40 height 12
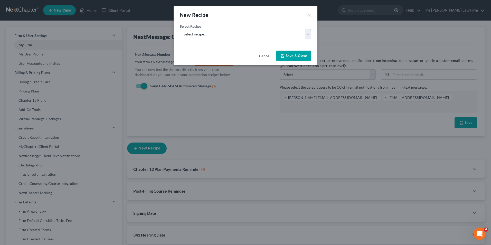
click at [311, 33] on select "Select recipe... New Recipe Post-Filing Course Reminder Documents Reminder Chap…" at bounding box center [245, 34] width 131 height 10
select select "0"
click at [180, 29] on select "Select recipe... New Recipe Post-Filing Course Reminder Documents Reminder Chap…" at bounding box center [245, 34] width 131 height 10
click at [297, 58] on button "Save & Close" at bounding box center [293, 56] width 35 height 11
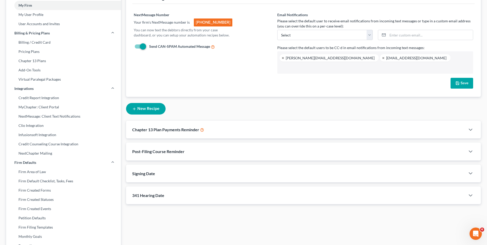
scroll to position [103, 0]
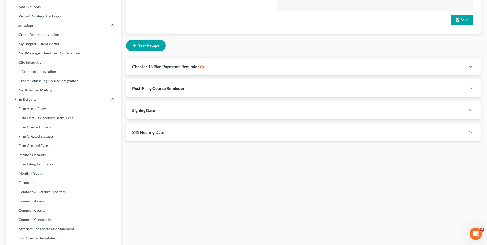
select select "1"
select select "st-1"
select select "2"
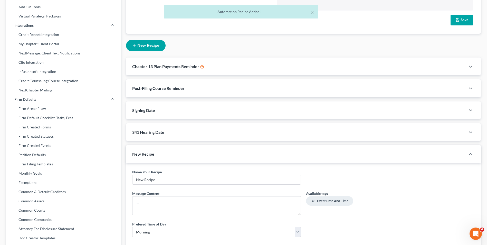
scroll to position [154, 0]
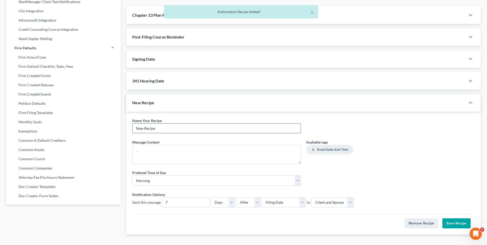
click at [220, 126] on input "New Recipe" at bounding box center [217, 129] width 168 height 10
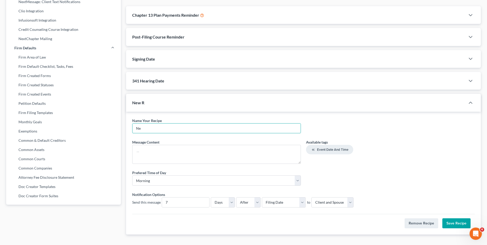
type input "N"
type input "IC Date"
click at [336, 147] on button "Event Date and Time" at bounding box center [329, 150] width 47 height 10
type textarea "<event-date-time>"
click at [176, 189] on input "7" at bounding box center [185, 202] width 47 height 10
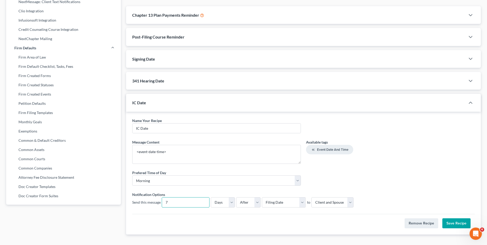
drag, startPoint x: 167, startPoint y: 202, endPoint x: 148, endPoint y: 204, distance: 18.6
click at [149, 189] on div "Send this message 7" at bounding box center [170, 202] width 77 height 10
type input "1"
click at [256, 189] on select "Before After" at bounding box center [248, 202] width 24 height 10
select select "0"
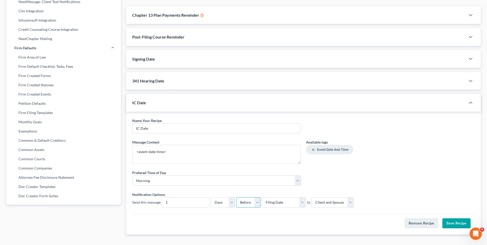
click at [236, 189] on select "Before After" at bounding box center [248, 202] width 24 height 10
click at [301, 189] on select "Select Filing Date Confirmation Date 341 Hearing Signing Date IC Date" at bounding box center [284, 202] width 44 height 10
select select "fc-10401"
click at [262, 189] on select "Select Filing Date Confirmation Date 341 Hearing Signing Date IC Date" at bounding box center [284, 202] width 44 height 10
click at [186, 150] on textarea "<event-date-time>" at bounding box center [216, 154] width 169 height 19
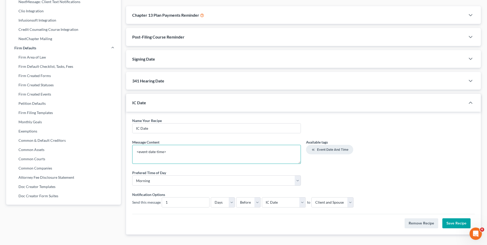
paste textarea "Initial Consult"
type textarea "<event-date-time> Initial Consult for your Bankruptcy"
click at [301, 189] on select "Select Filing Date Confirmation Date 341 Hearing Signing Date IC Date" at bounding box center [284, 202] width 44 height 10
click at [302, 189] on select "Select Filing Date Confirmation Date 341 Hearing Signing Date IC Date" at bounding box center [284, 202] width 44 height 10
click at [388, 189] on button "Save Recipe" at bounding box center [456, 223] width 28 height 10
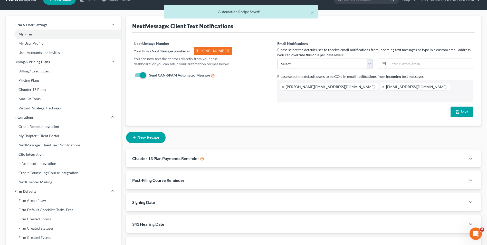
scroll to position [0, 0]
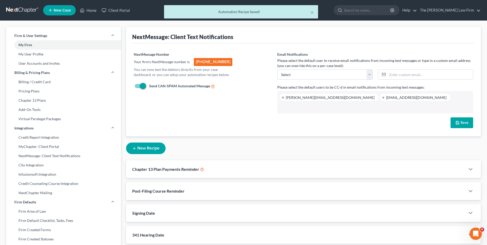
click at [93, 9] on div "× Automation Recipe Saved!" at bounding box center [240, 13] width 487 height 16
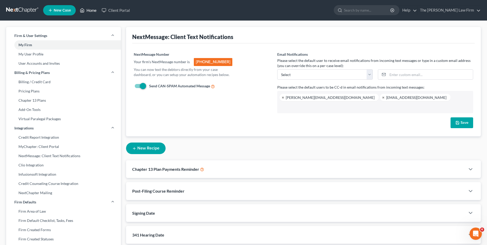
click at [92, 12] on link "Home" at bounding box center [88, 10] width 22 height 9
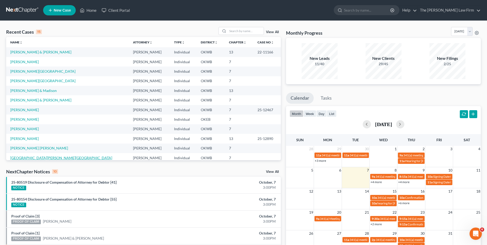
click at [28, 156] on link "[GEOGRAPHIC_DATA][PERSON_NAME][GEOGRAPHIC_DATA]" at bounding box center [61, 158] width 102 height 4
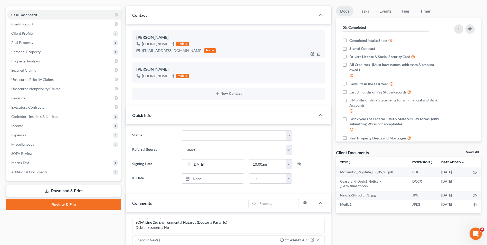
scroll to position [51, 0]
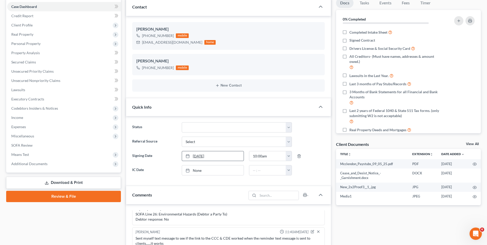
click at [220, 155] on link "[DATE]" at bounding box center [213, 156] width 62 height 10
click at [209, 170] on link "None" at bounding box center [213, 170] width 62 height 10
type input "[DATE]"
click at [289, 172] on button "button" at bounding box center [289, 170] width 6 height 10
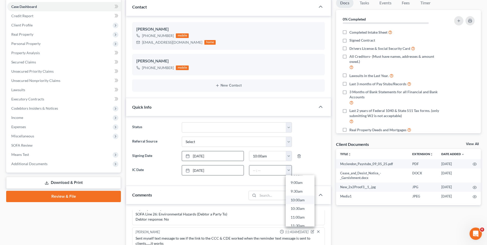
click at [293, 189] on link "10:00am" at bounding box center [300, 200] width 29 height 9
type input "10:00am"
click at [318, 173] on div at bounding box center [311, 170] width 33 height 10
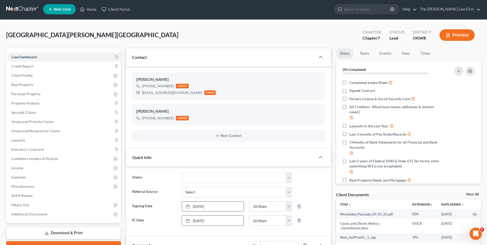
scroll to position [0, 0]
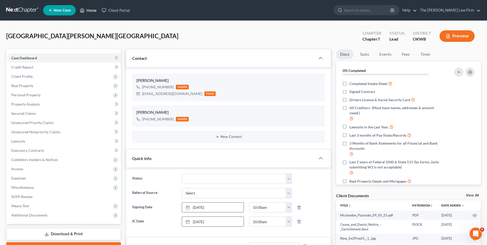
click at [94, 10] on link "Home" at bounding box center [88, 10] width 22 height 9
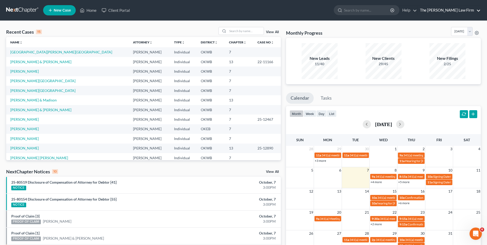
click at [388, 11] on link "The [PERSON_NAME] Law Firm" at bounding box center [449, 10] width 63 height 9
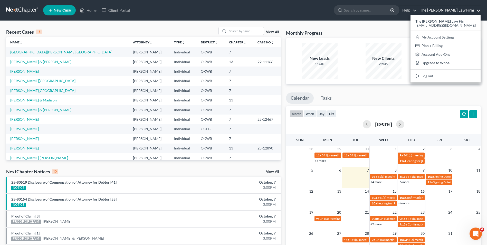
click at [388, 10] on link "The [PERSON_NAME] Law Firm" at bounding box center [449, 10] width 63 height 9
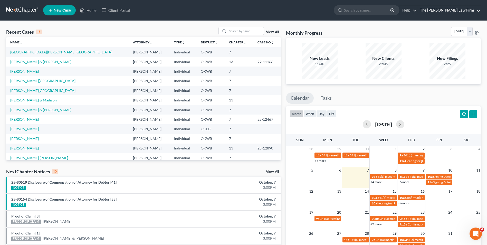
click at [388, 11] on link "The [PERSON_NAME] Law Firm" at bounding box center [449, 10] width 63 height 9
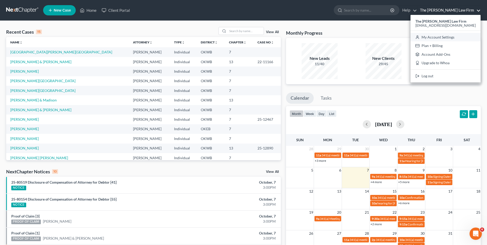
click at [388, 37] on link "My Account Settings" at bounding box center [446, 37] width 70 height 9
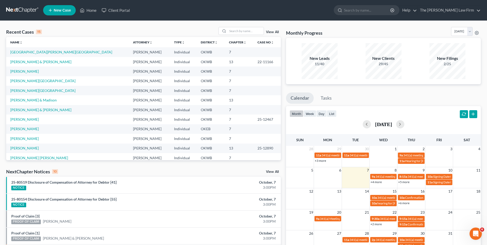
select select "65"
select select "23"
select select "37"
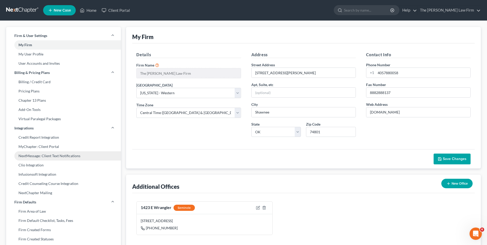
click at [71, 155] on link "NextMessage: Client Text Notifications" at bounding box center [63, 155] width 115 height 9
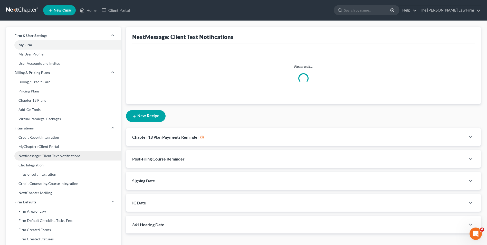
select select
select select "23423"
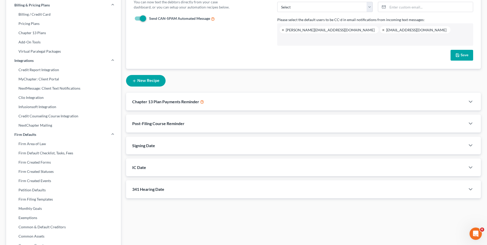
scroll to position [77, 0]
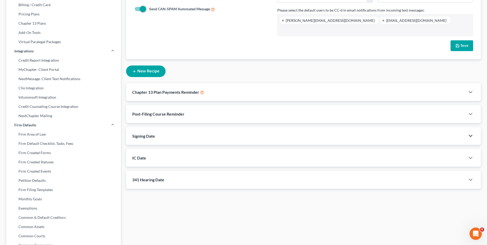
click at [388, 135] on icon "button" at bounding box center [471, 136] width 6 height 6
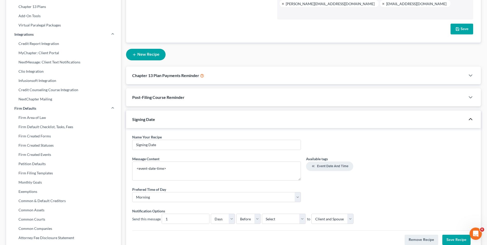
scroll to position [103, 0]
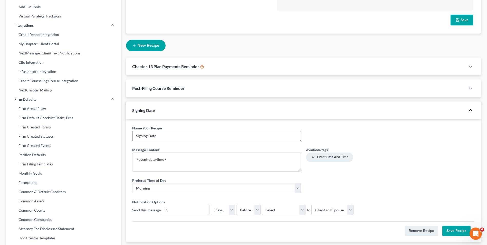
drag, startPoint x: 154, startPoint y: 137, endPoint x: 149, endPoint y: 138, distance: 5.2
click at [130, 138] on div "Name Your Recipe * Signing Date" at bounding box center [217, 135] width 174 height 20
click at [170, 159] on textarea "<event-date-time>" at bounding box center [216, 162] width 169 height 19
paste textarea "Signing Date"
type textarea "<event-date-time> This is your Signing Date for your Bankruptcy Petition to get…"
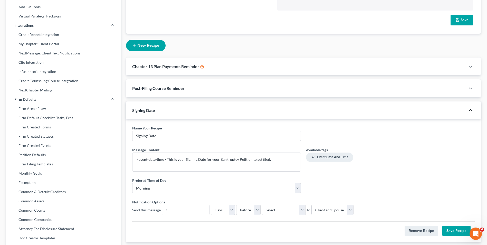
click at [388, 189] on button "Save Recipe" at bounding box center [456, 231] width 28 height 10
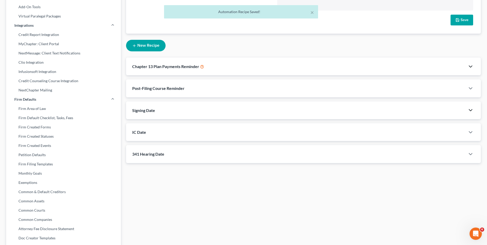
click at [388, 68] on icon "button" at bounding box center [471, 66] width 6 height 6
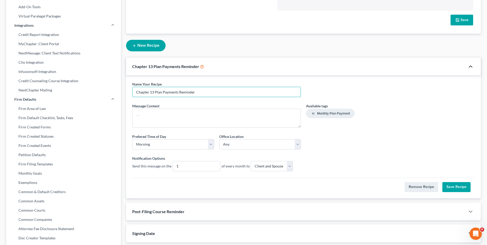
drag, startPoint x: 198, startPoint y: 92, endPoint x: 134, endPoint y: 92, distance: 64.2
click at [128, 91] on div "Name Your Recipe * Chapter 13 Plan Payments Reminder Message Content * Availabl…" at bounding box center [303, 136] width 355 height 123
click at [326, 114] on span "Monthly Plan Payment" at bounding box center [333, 113] width 33 height 4
click at [190, 116] on textarea "<monthly-plan-payment>" at bounding box center [216, 118] width 169 height 19
paste textarea "Chapter 13 Plan Payments Reminder"
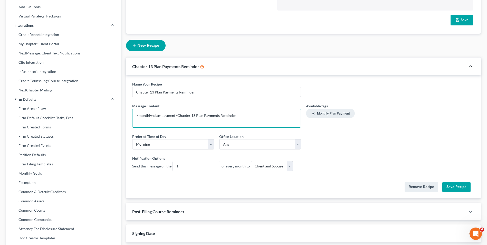
type textarea "<monthly-plan-payment>Chapter 13 Plan Payments Reminder"
click at [388, 187] on button "Save Recipe" at bounding box center [456, 187] width 28 height 10
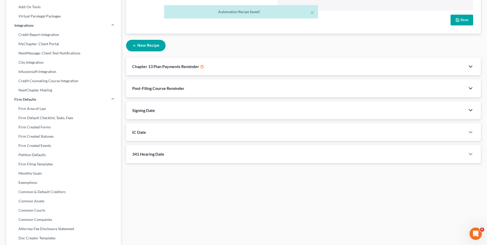
click at [388, 89] on icon "button" at bounding box center [471, 88] width 6 height 6
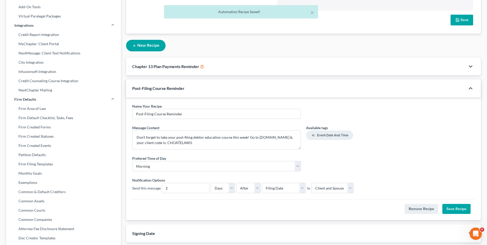
click at [388, 189] on button "Save Recipe" at bounding box center [456, 209] width 28 height 10
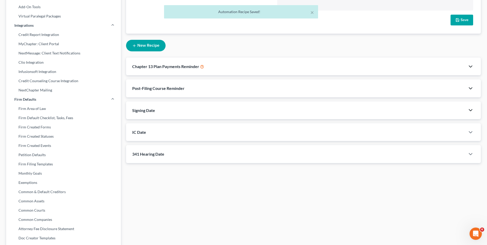
click at [388, 111] on icon "button" at bounding box center [471, 110] width 6 height 6
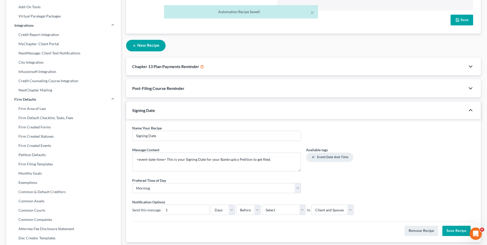
click at [388, 189] on button "Save Recipe" at bounding box center [456, 231] width 28 height 10
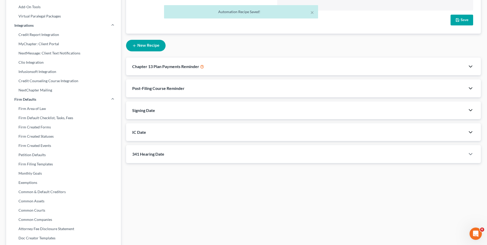
click at [388, 132] on icon "button" at bounding box center [471, 132] width 6 height 6
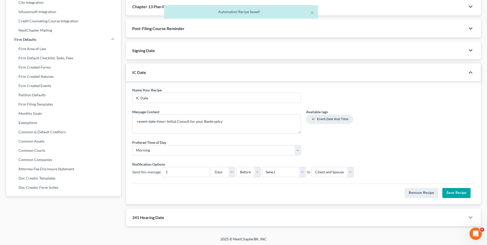
scroll to position [163, 0]
click at [388, 189] on button "Save Recipe" at bounding box center [456, 192] width 28 height 10
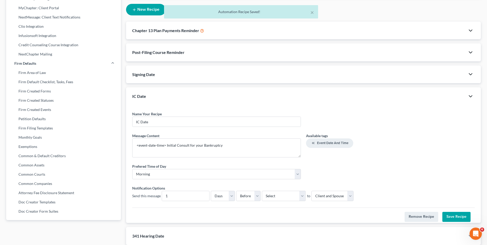
scroll to position [135, 0]
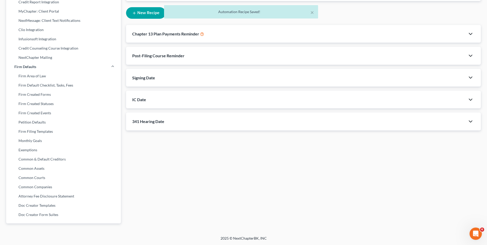
click at [388, 122] on icon "button" at bounding box center [471, 121] width 6 height 6
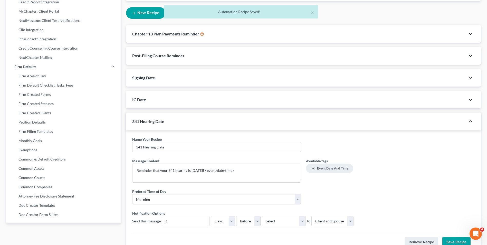
scroll to position [163, 0]
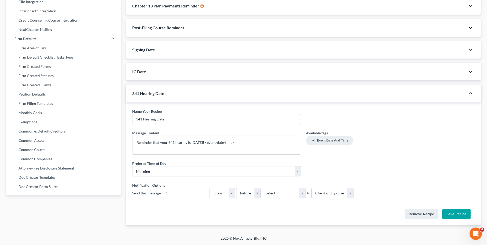
click at [388, 189] on button "Save Recipe" at bounding box center [456, 214] width 28 height 10
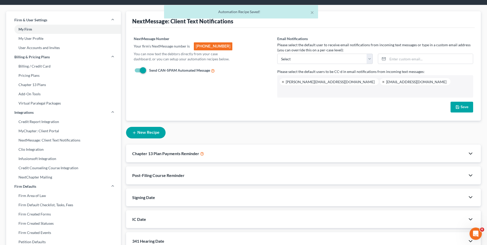
scroll to position [0, 0]
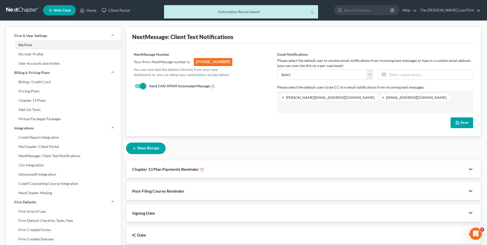
click at [90, 9] on div "× Automation Recipe Saved!" at bounding box center [240, 13] width 487 height 16
click at [89, 11] on div "× Automation Recipe Saved!" at bounding box center [240, 13] width 487 height 16
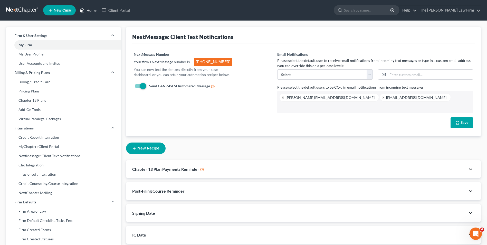
click at [97, 10] on link "Home" at bounding box center [88, 10] width 22 height 9
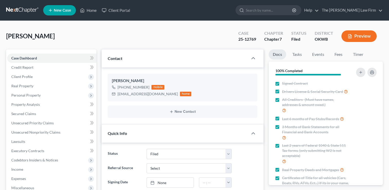
select select "2"
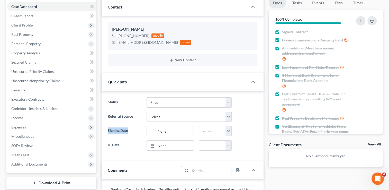
drag, startPoint x: 133, startPoint y: 130, endPoint x: 108, endPoint y: 130, distance: 24.7
click at [108, 130] on label "Signing Date" at bounding box center [124, 131] width 39 height 10
copy label "Signing Date"
